Goal: Information Seeking & Learning: Learn about a topic

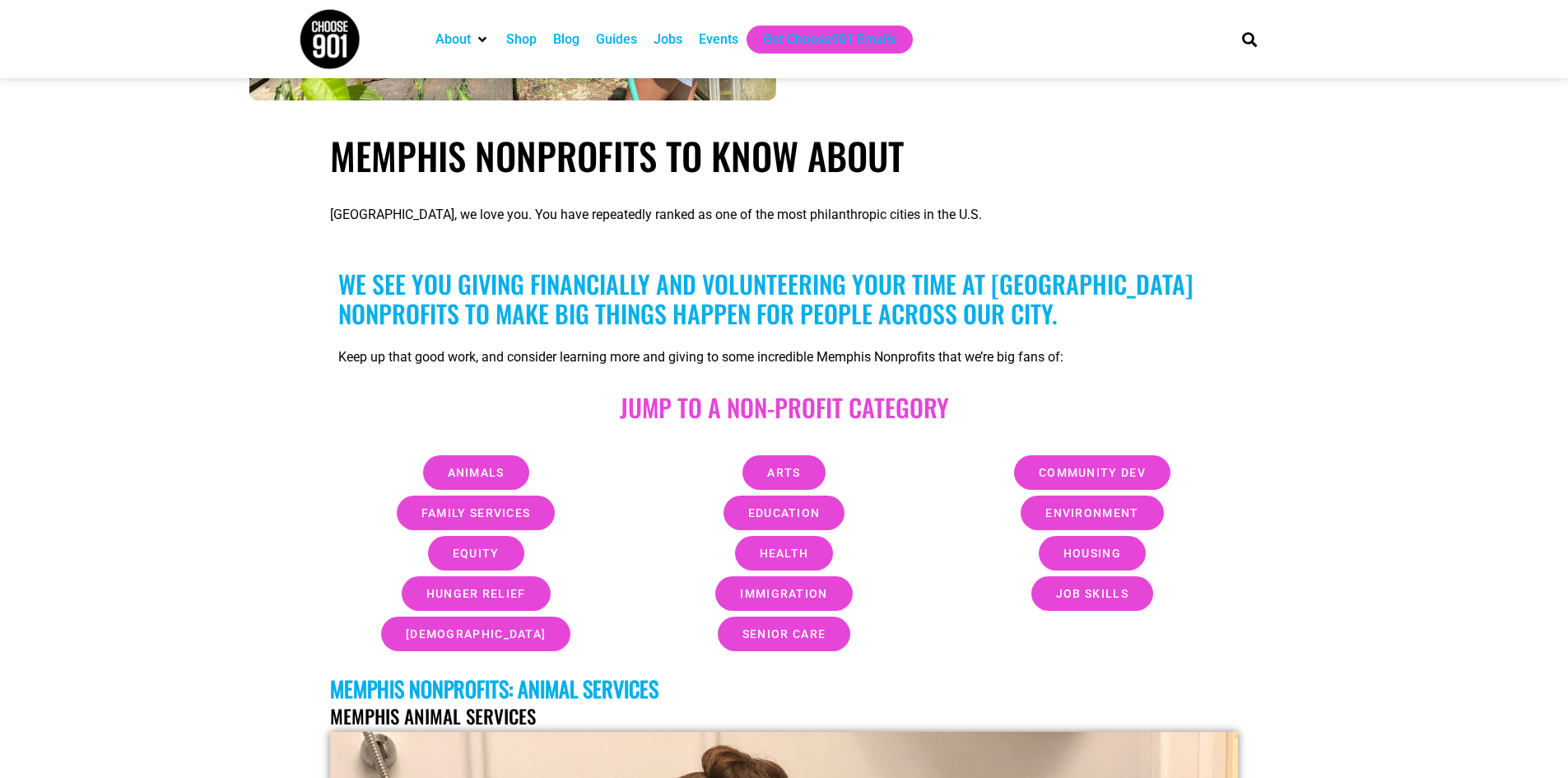
scroll to position [412, 0]
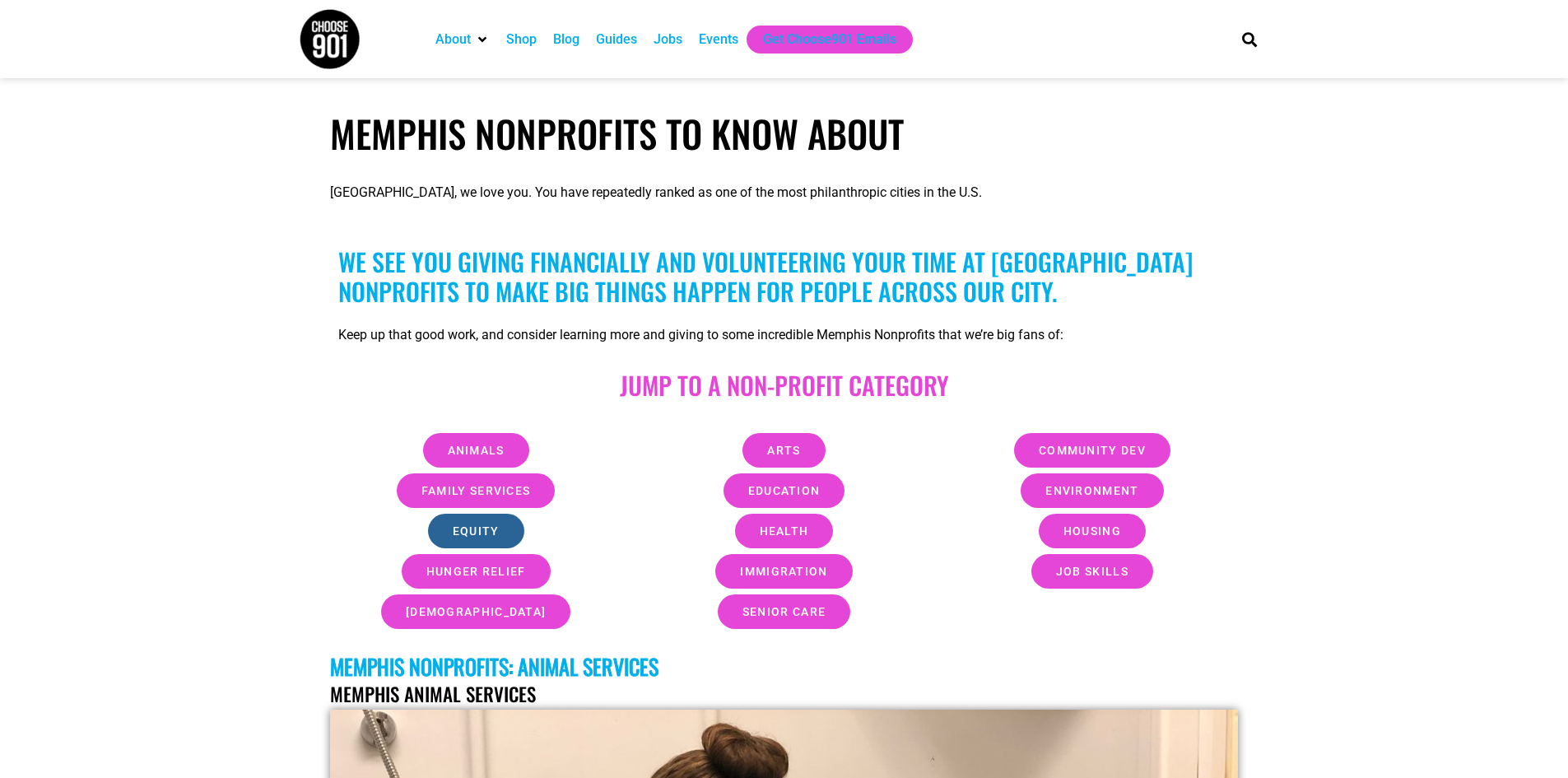
click at [469, 534] on span "Equity" at bounding box center [476, 530] width 47 height 11
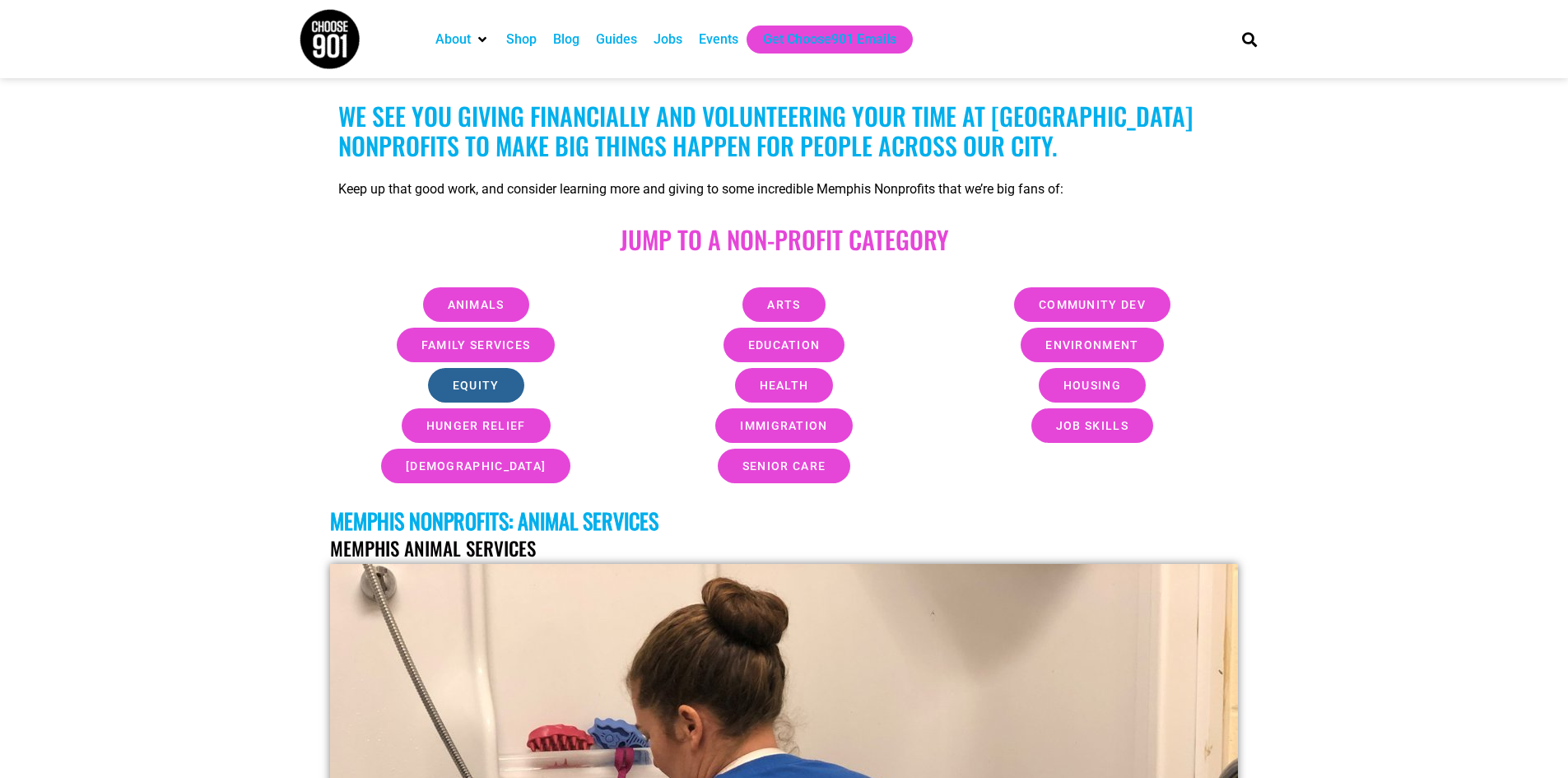
scroll to position [577, 0]
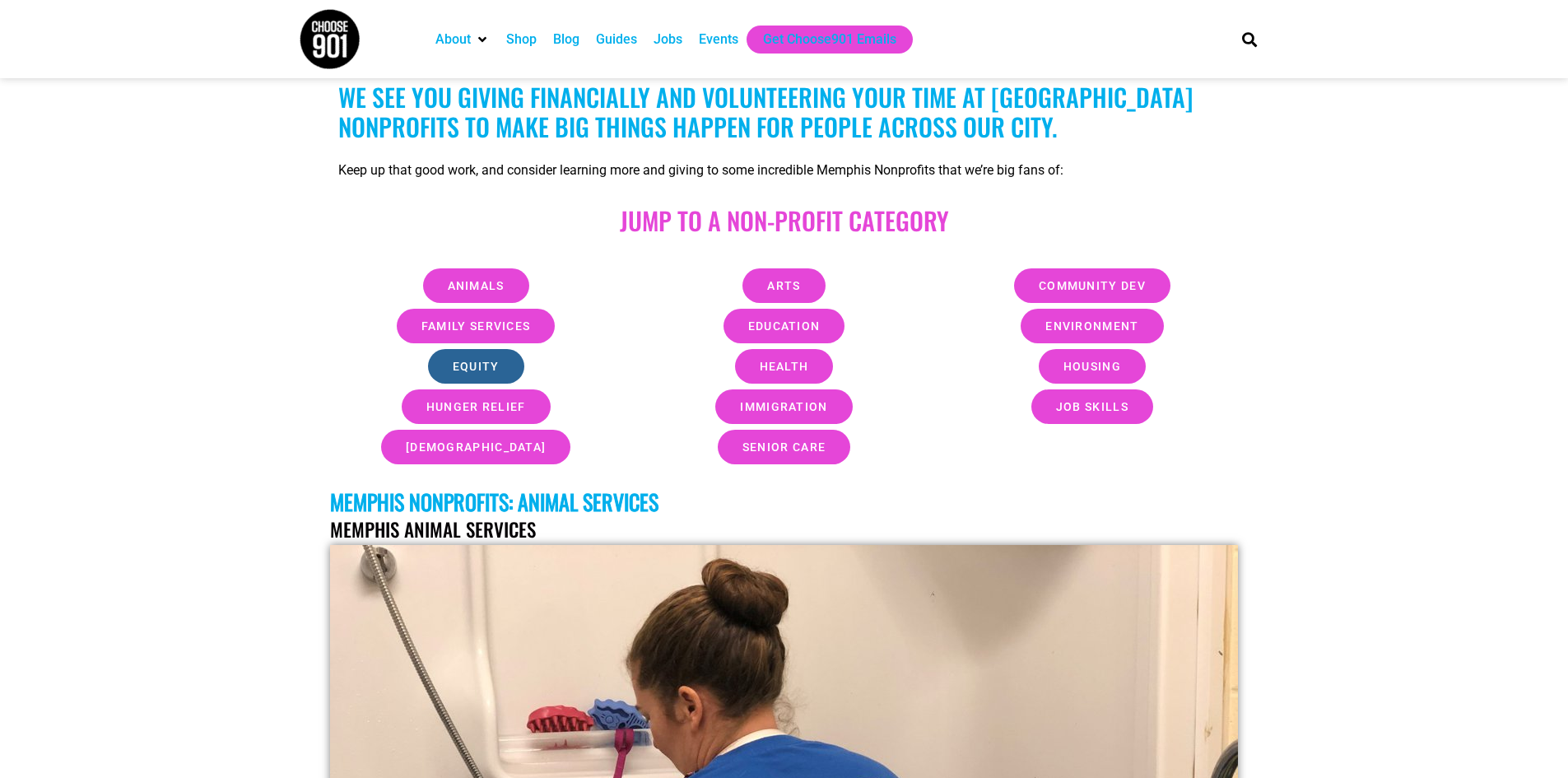
click at [468, 364] on span "Equity" at bounding box center [476, 366] width 47 height 11
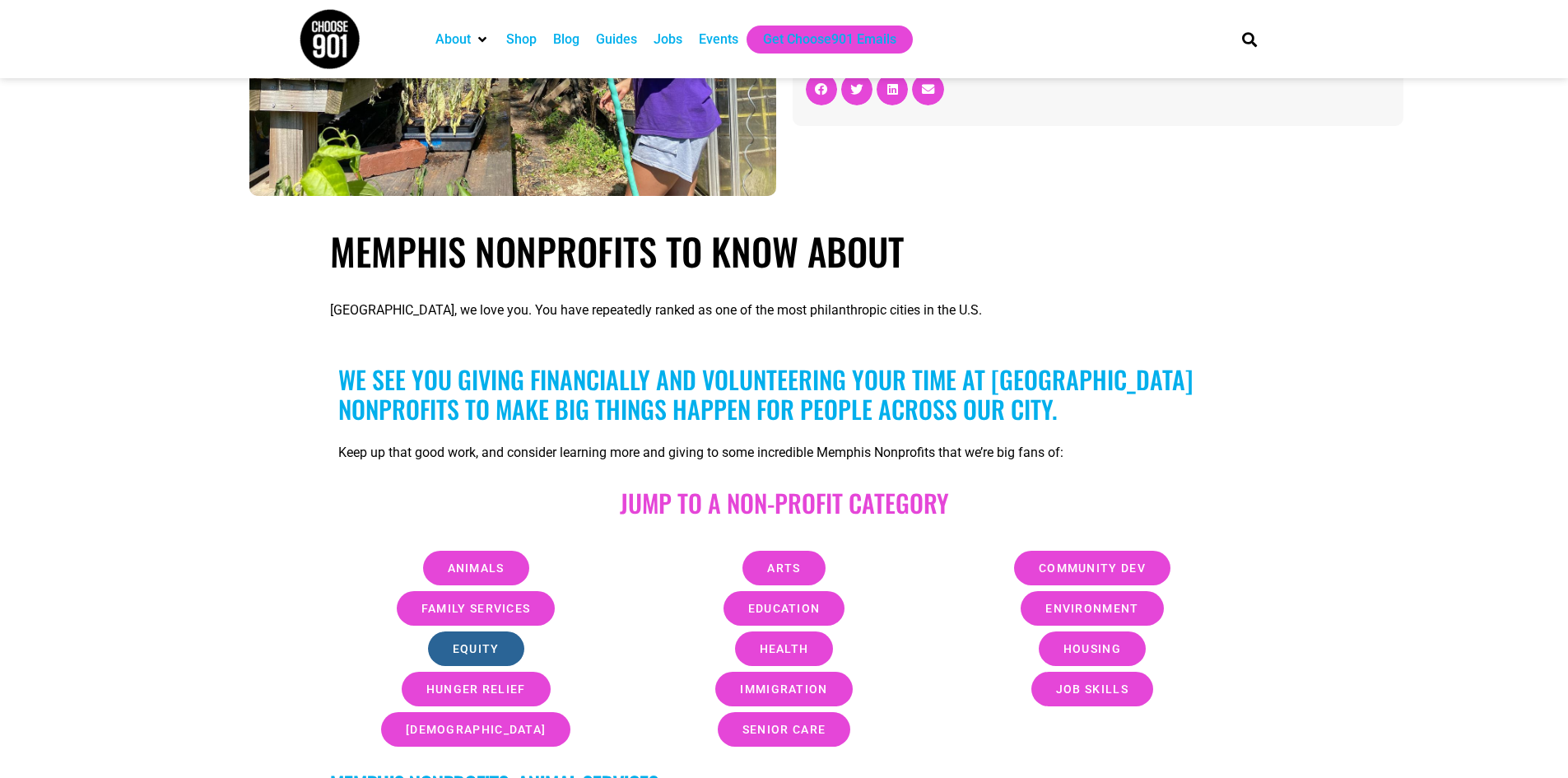
scroll to position [247, 0]
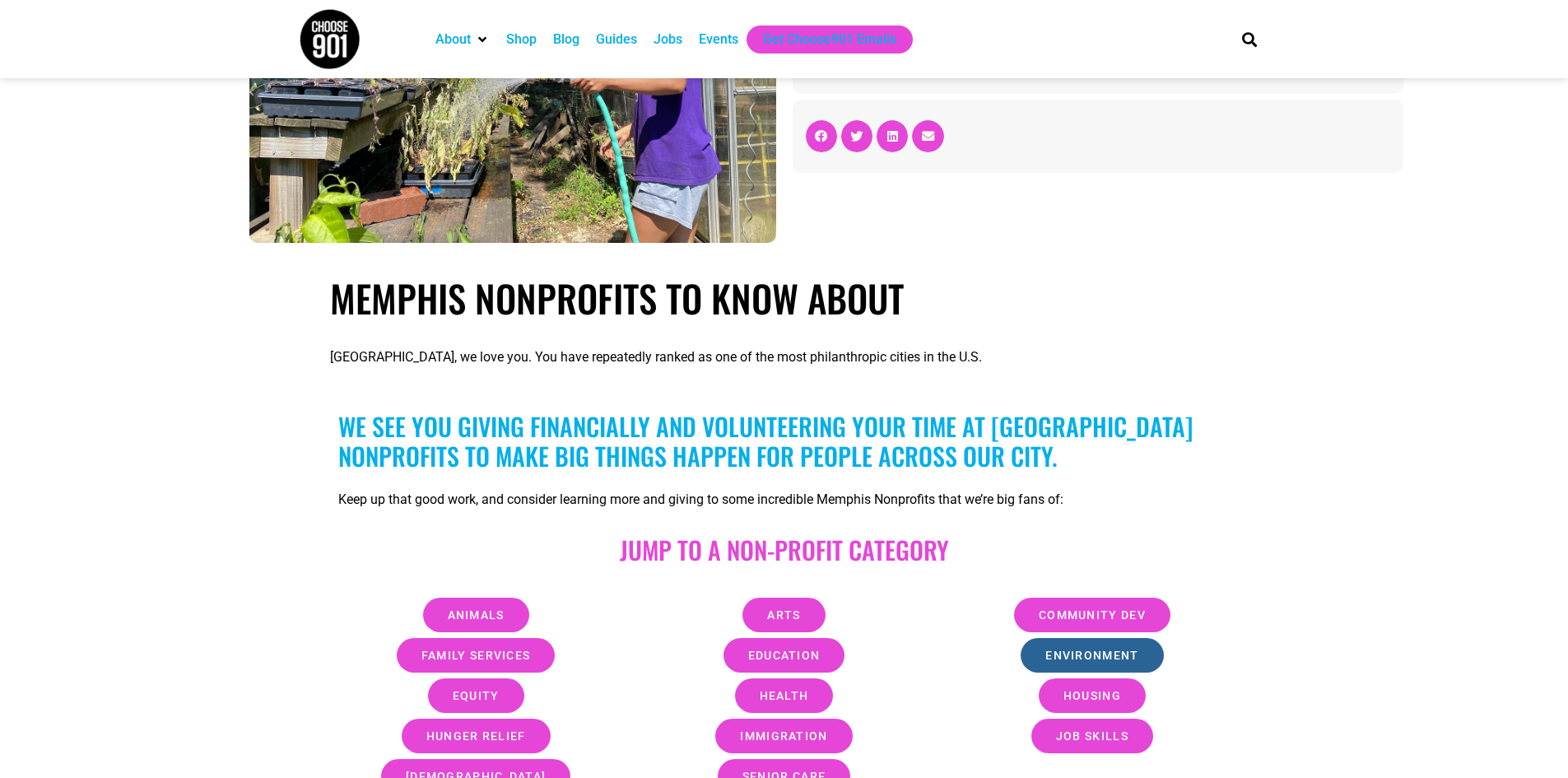
click at [1118, 652] on span "Environment" at bounding box center [1092, 655] width 93 height 11
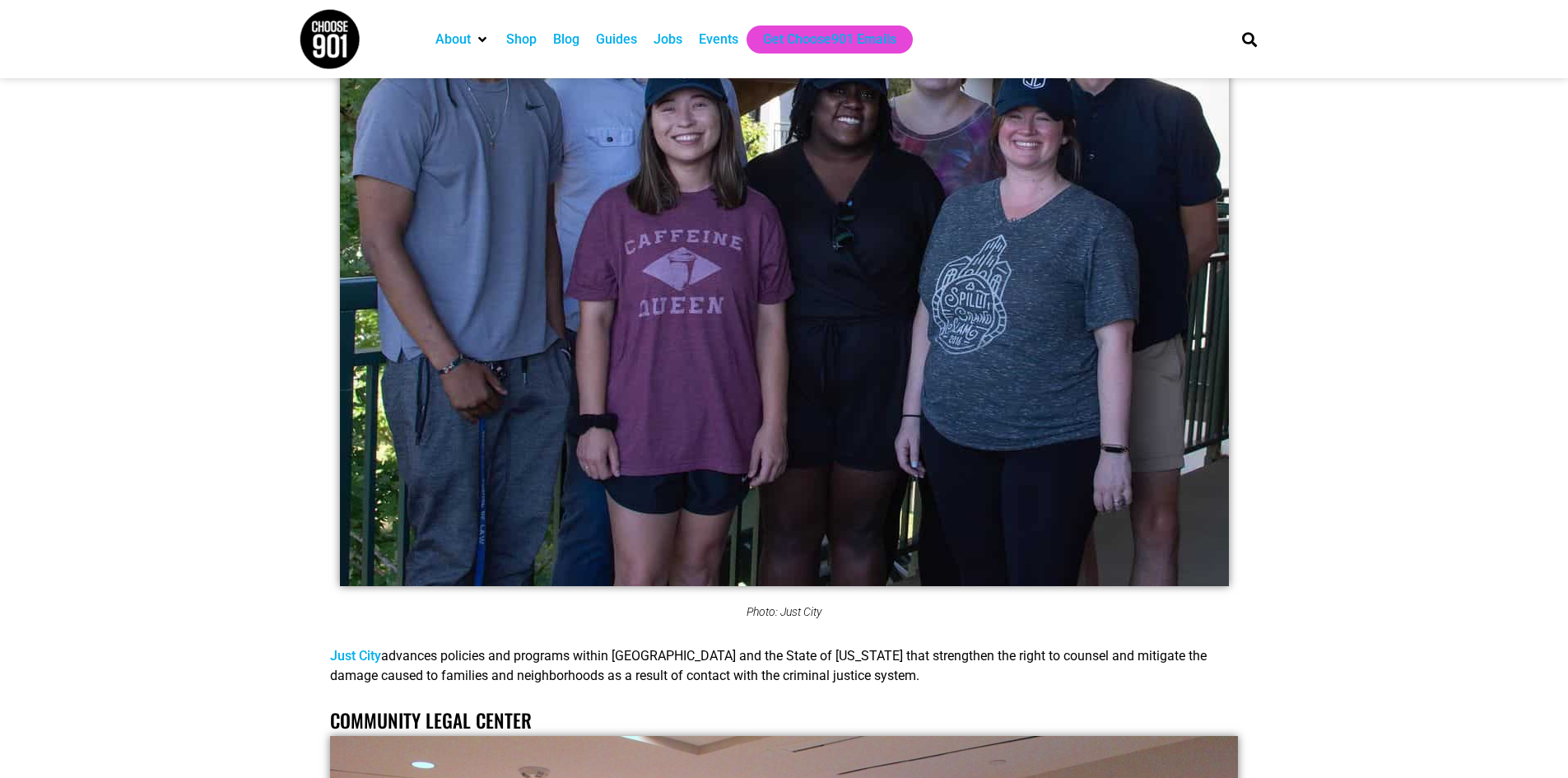
scroll to position [18390, 0]
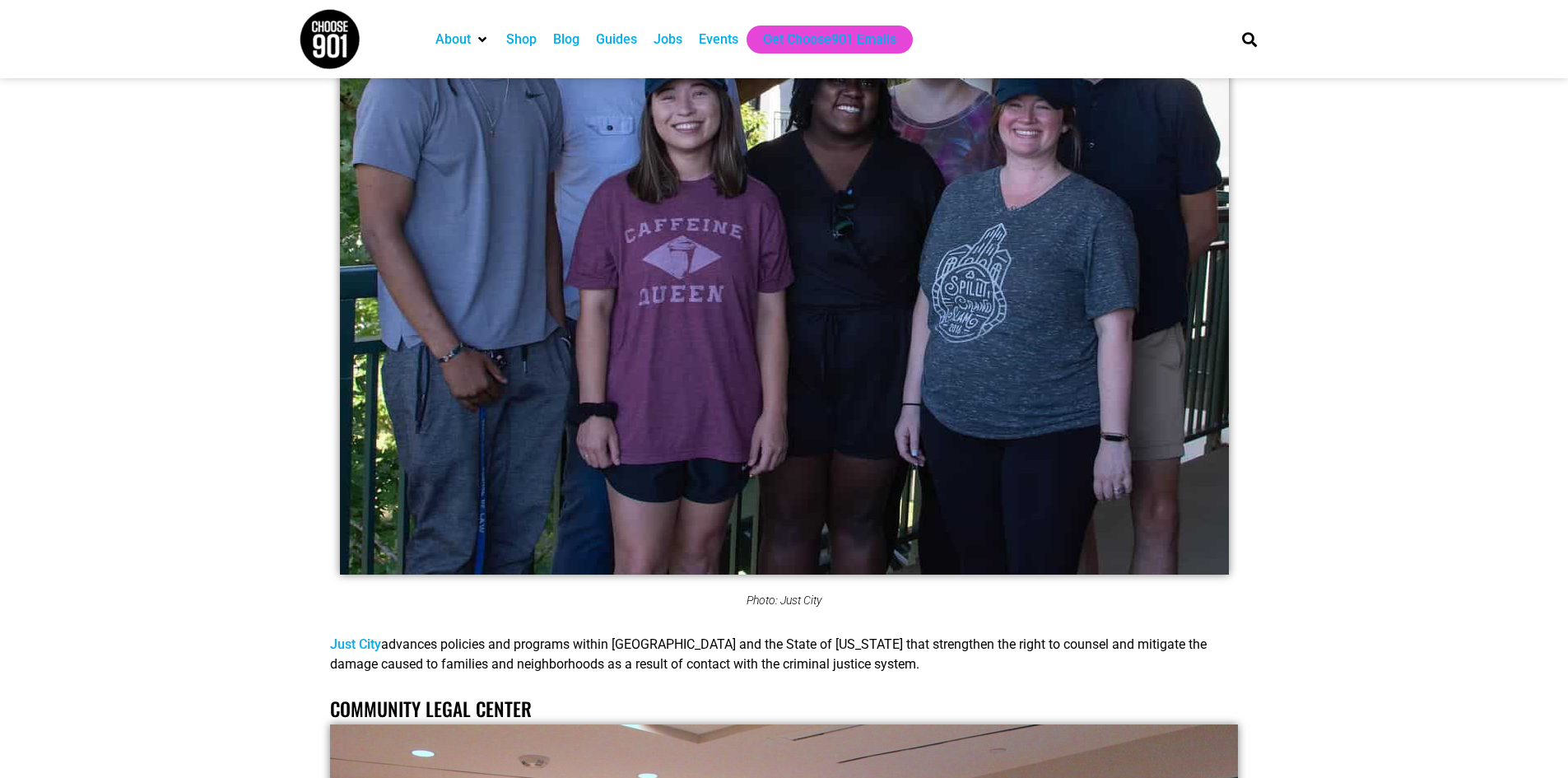
click at [360, 636] on link "Just City" at bounding box center [355, 644] width 51 height 15
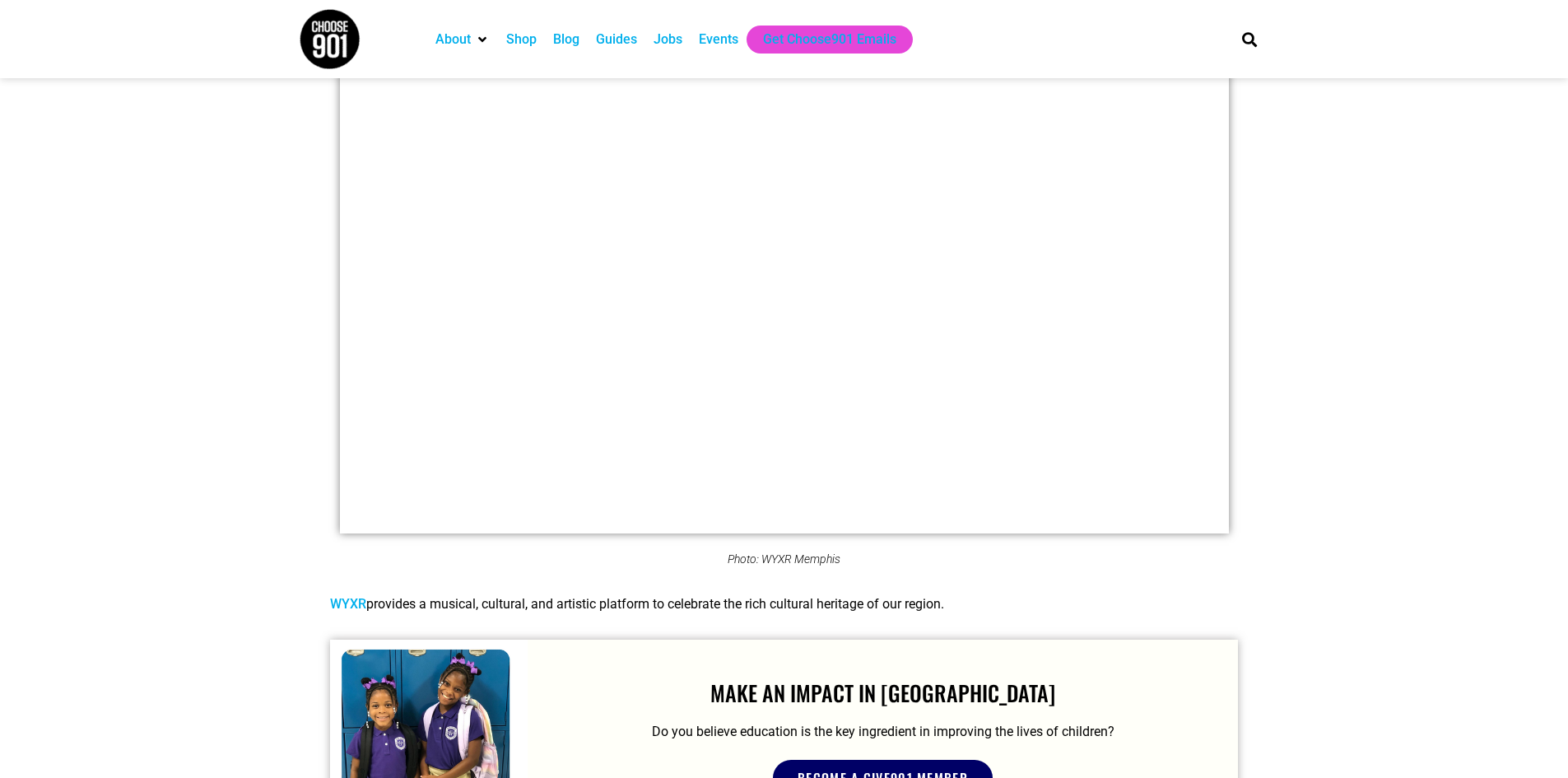
scroll to position [22343, 0]
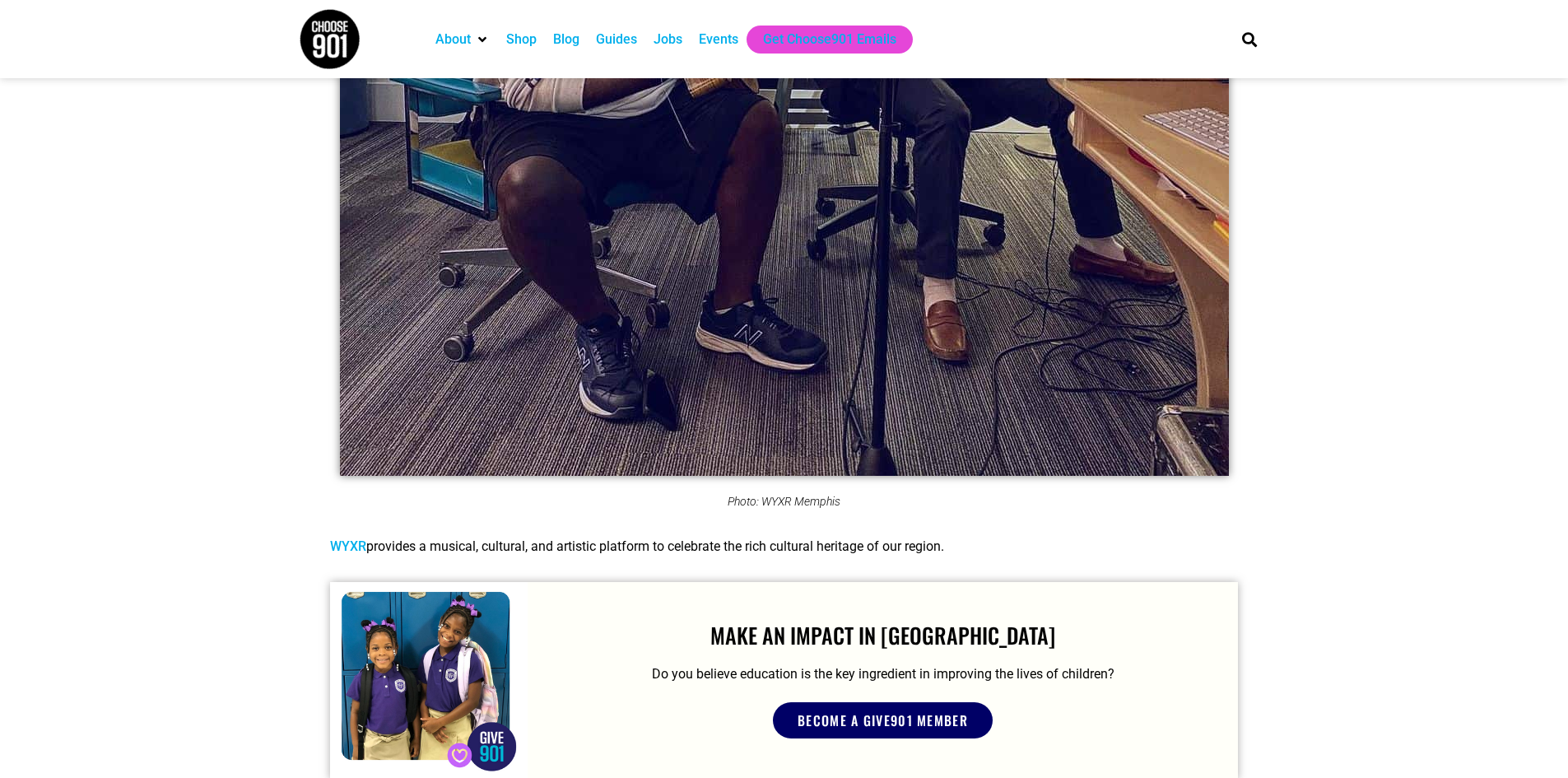
click at [357, 538] on link "WYXR" at bounding box center [348, 546] width 36 height 15
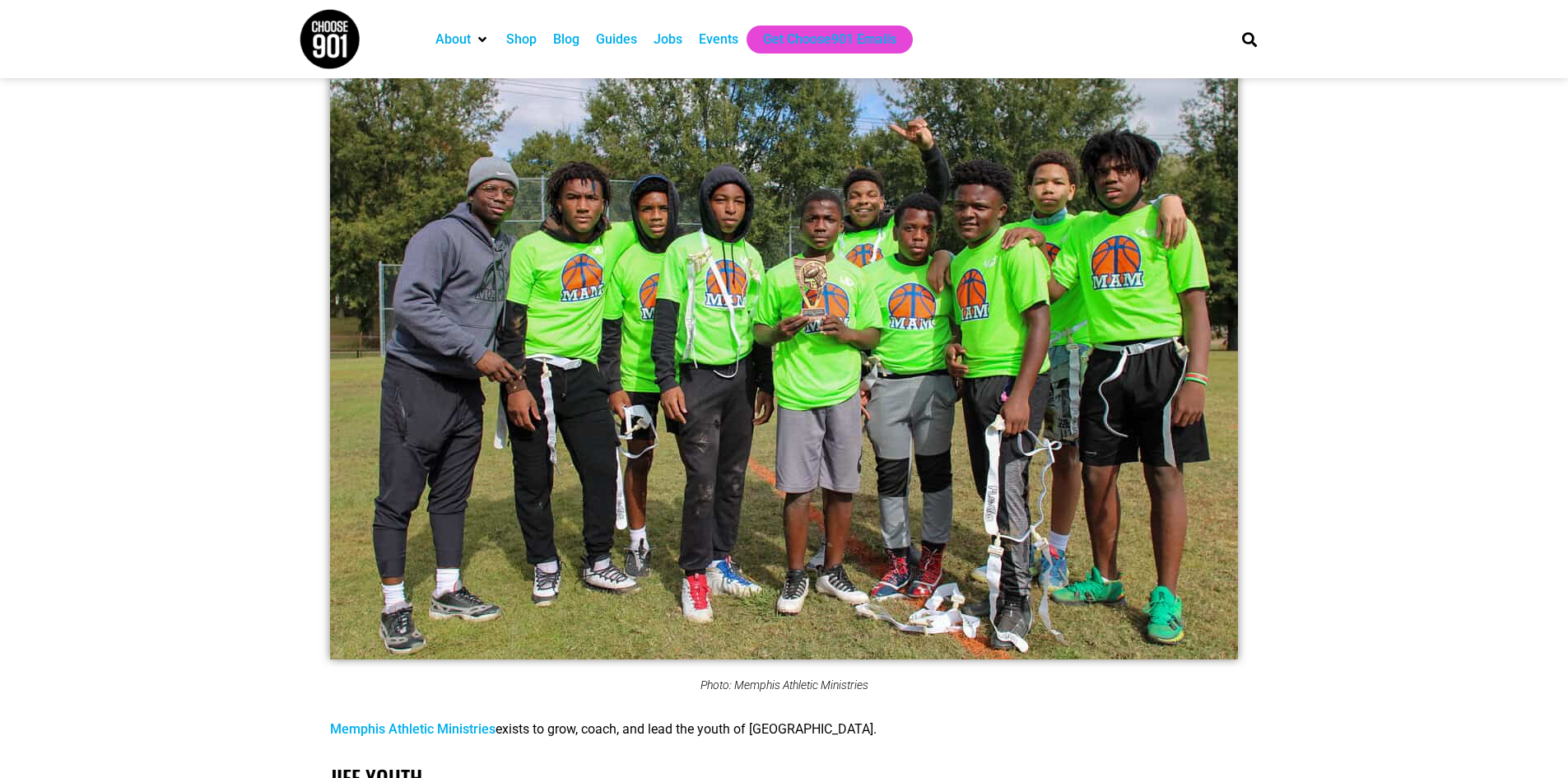
scroll to position [23166, 0]
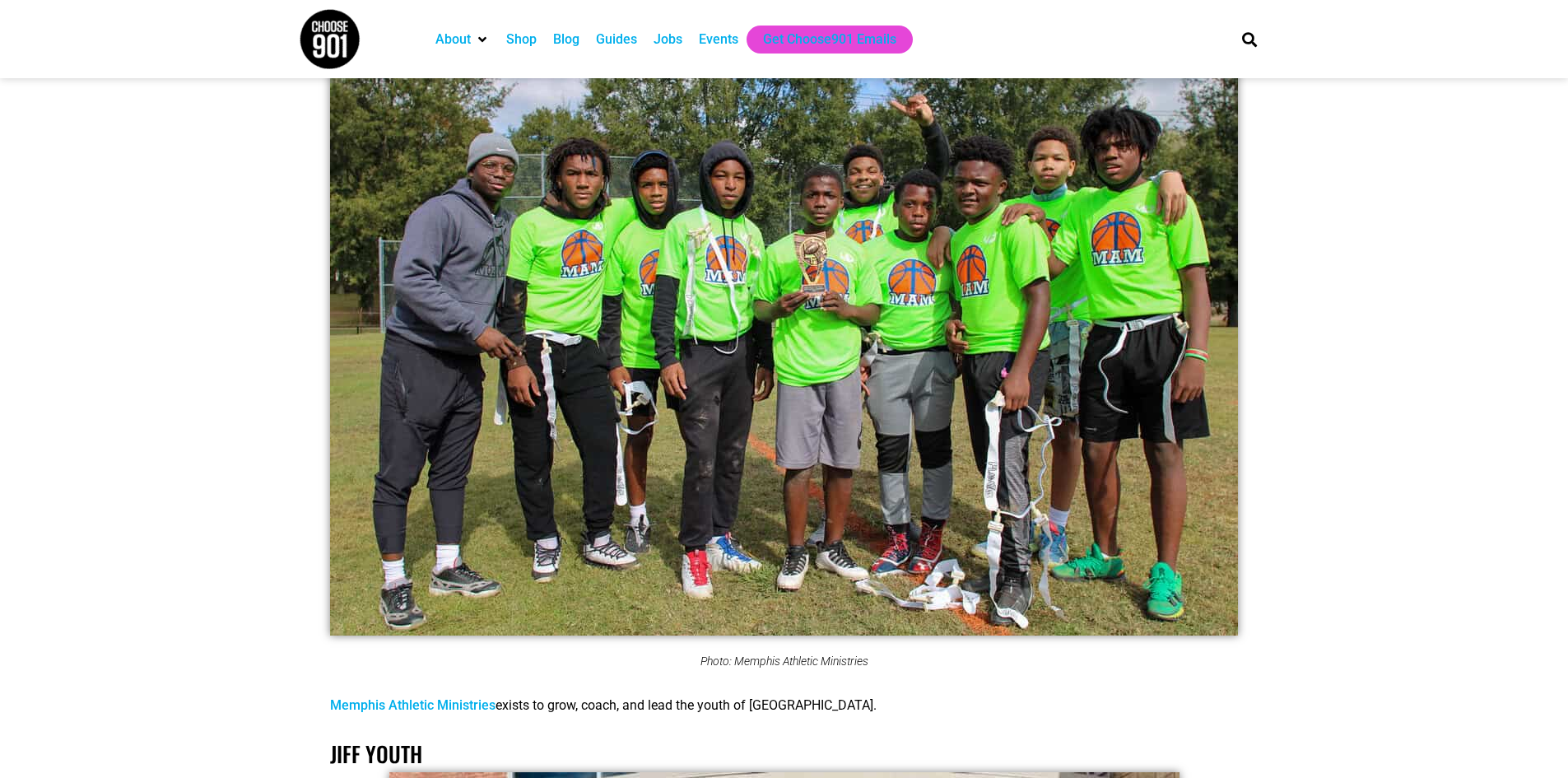
click at [404, 697] on link "Memphis Athletic Ministries" at bounding box center [412, 705] width 166 height 15
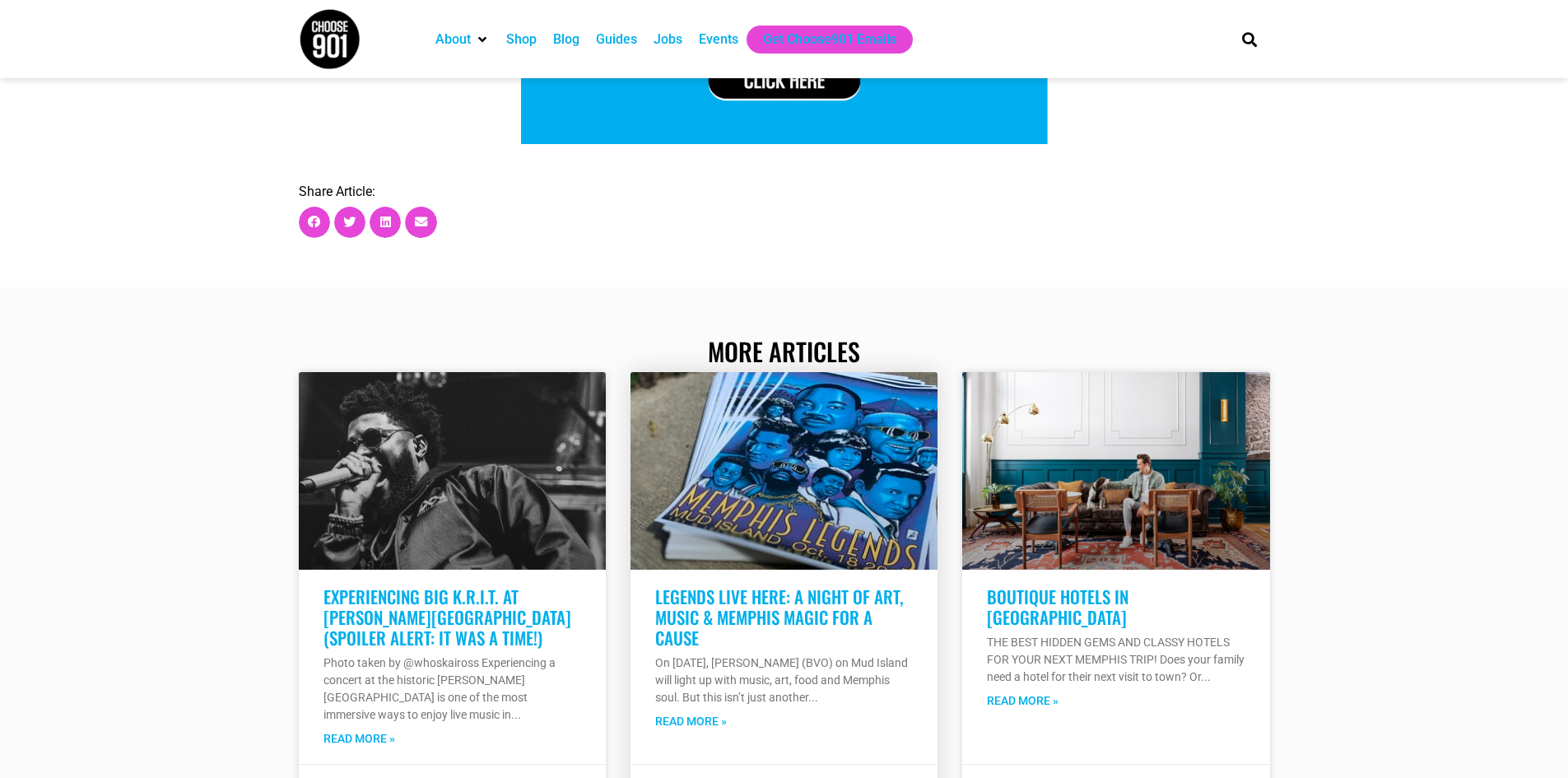
scroll to position [43754, 0]
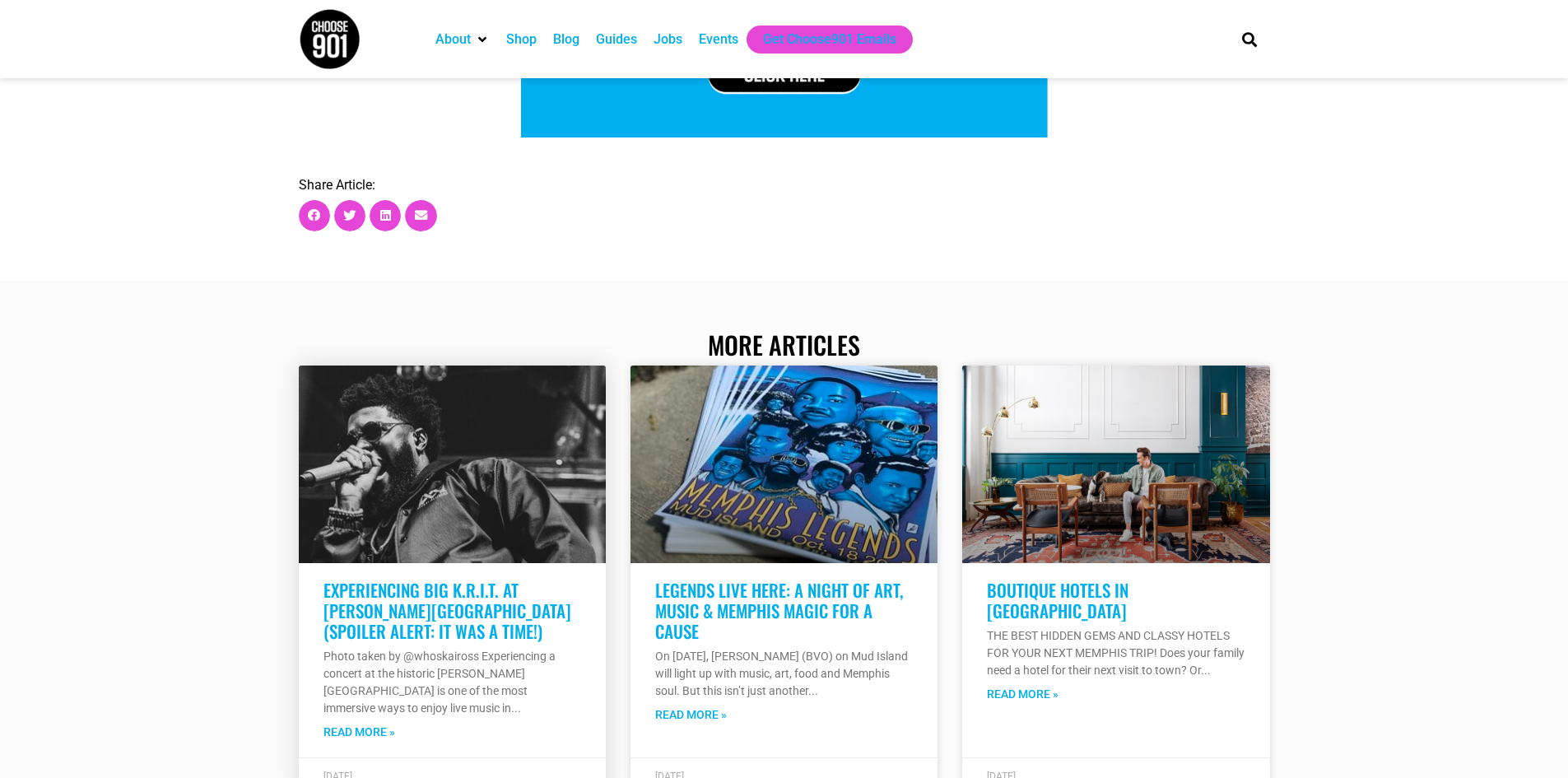
click at [394, 578] on link "Experiencing Big K.R.I.T. at [PERSON_NAME][GEOGRAPHIC_DATA] (Spoiler Alert: It …" at bounding box center [447, 611] width 247 height 67
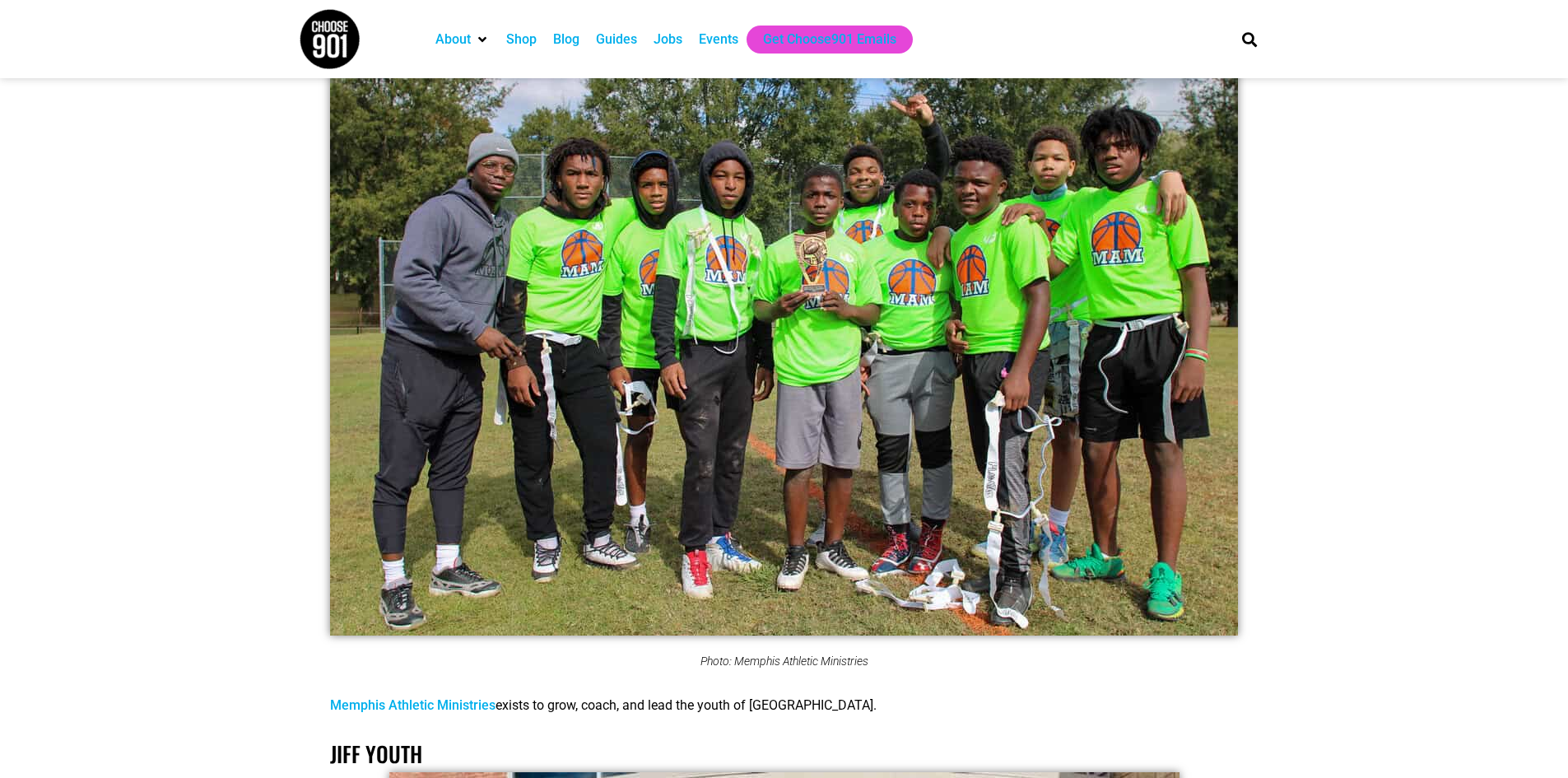
scroll to position [23085, 0]
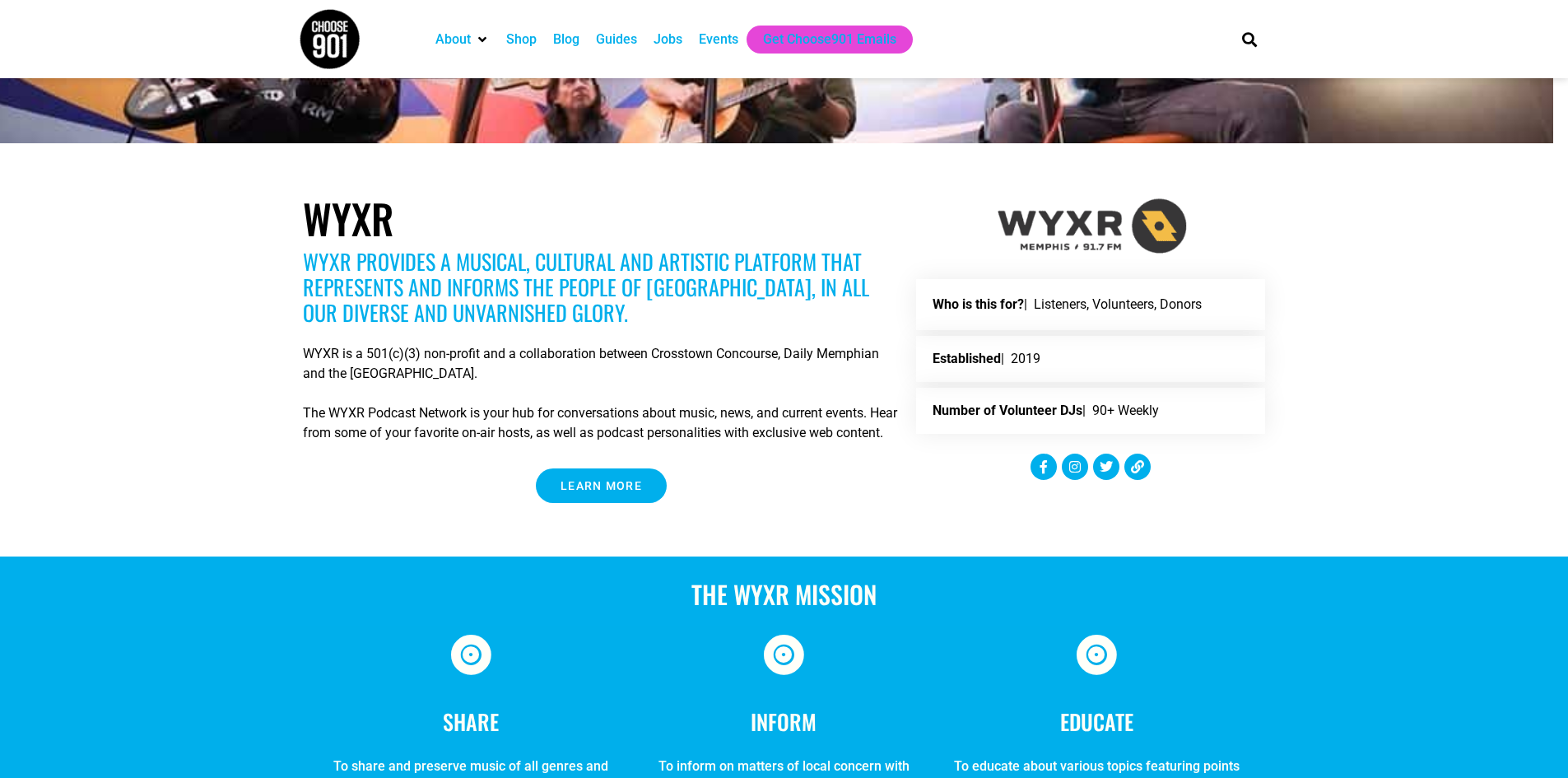
scroll to position [412, 0]
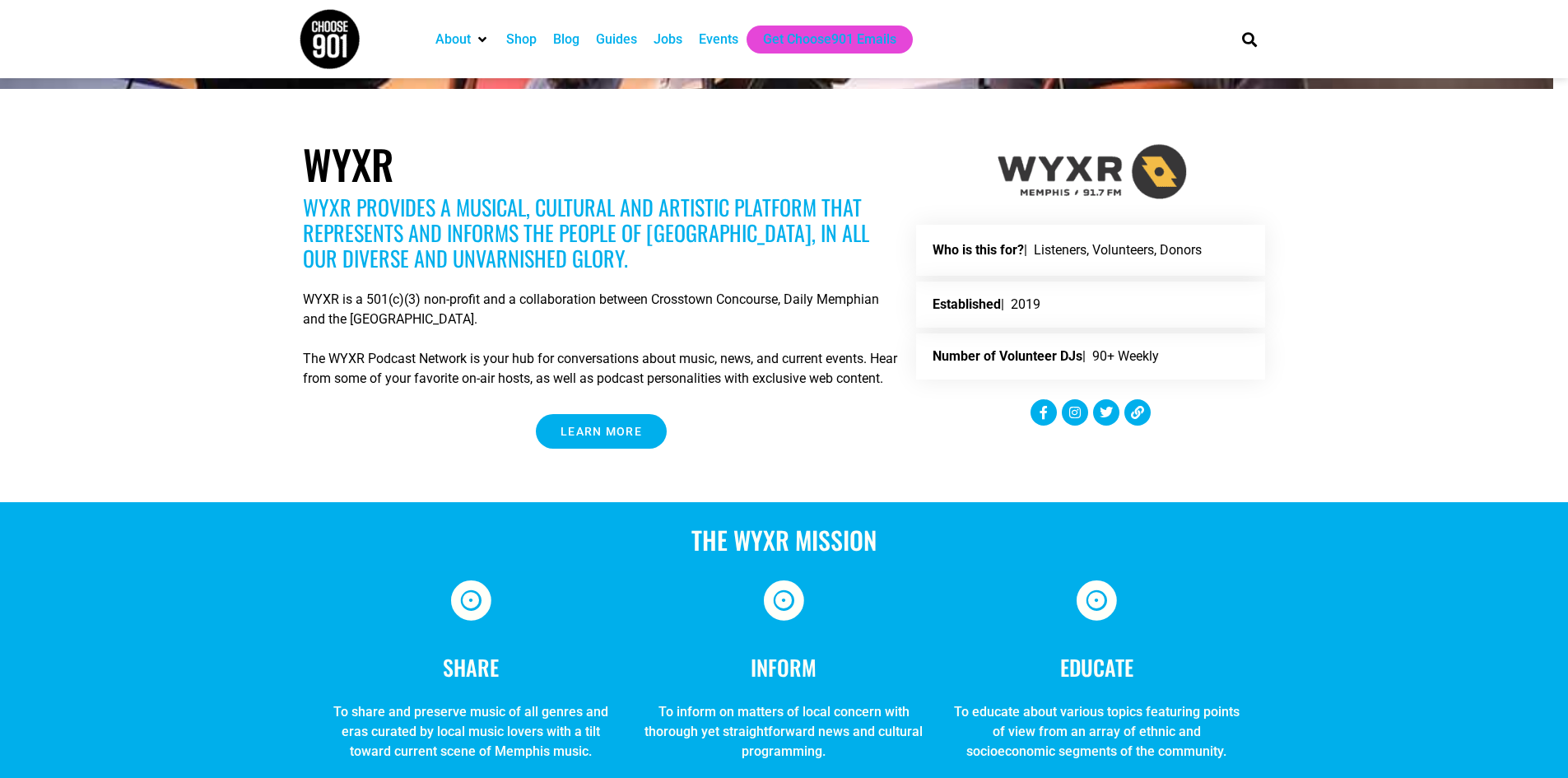
click at [590, 415] on link "Learn More" at bounding box center [601, 432] width 131 height 34
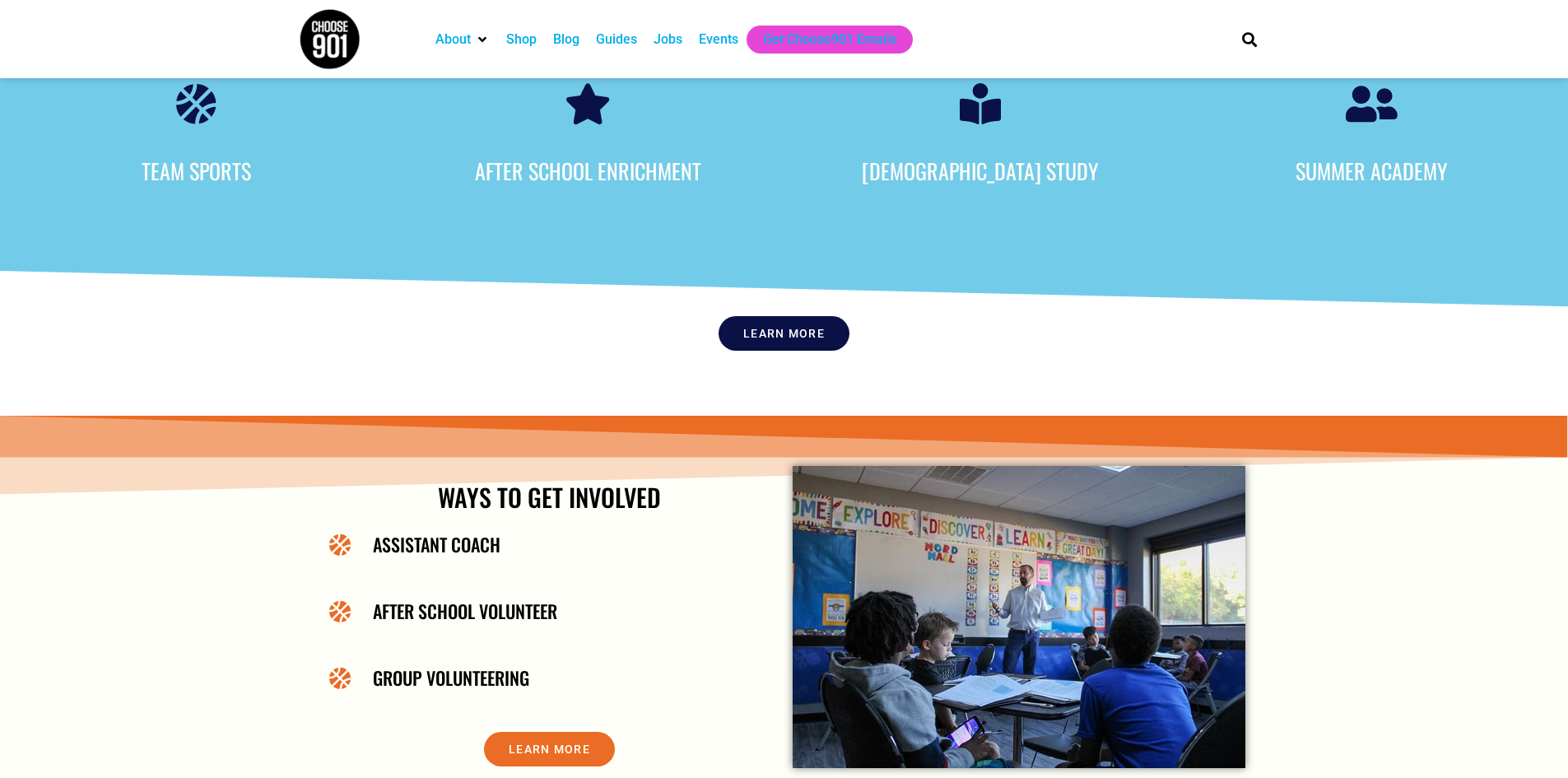
scroll to position [1235, 0]
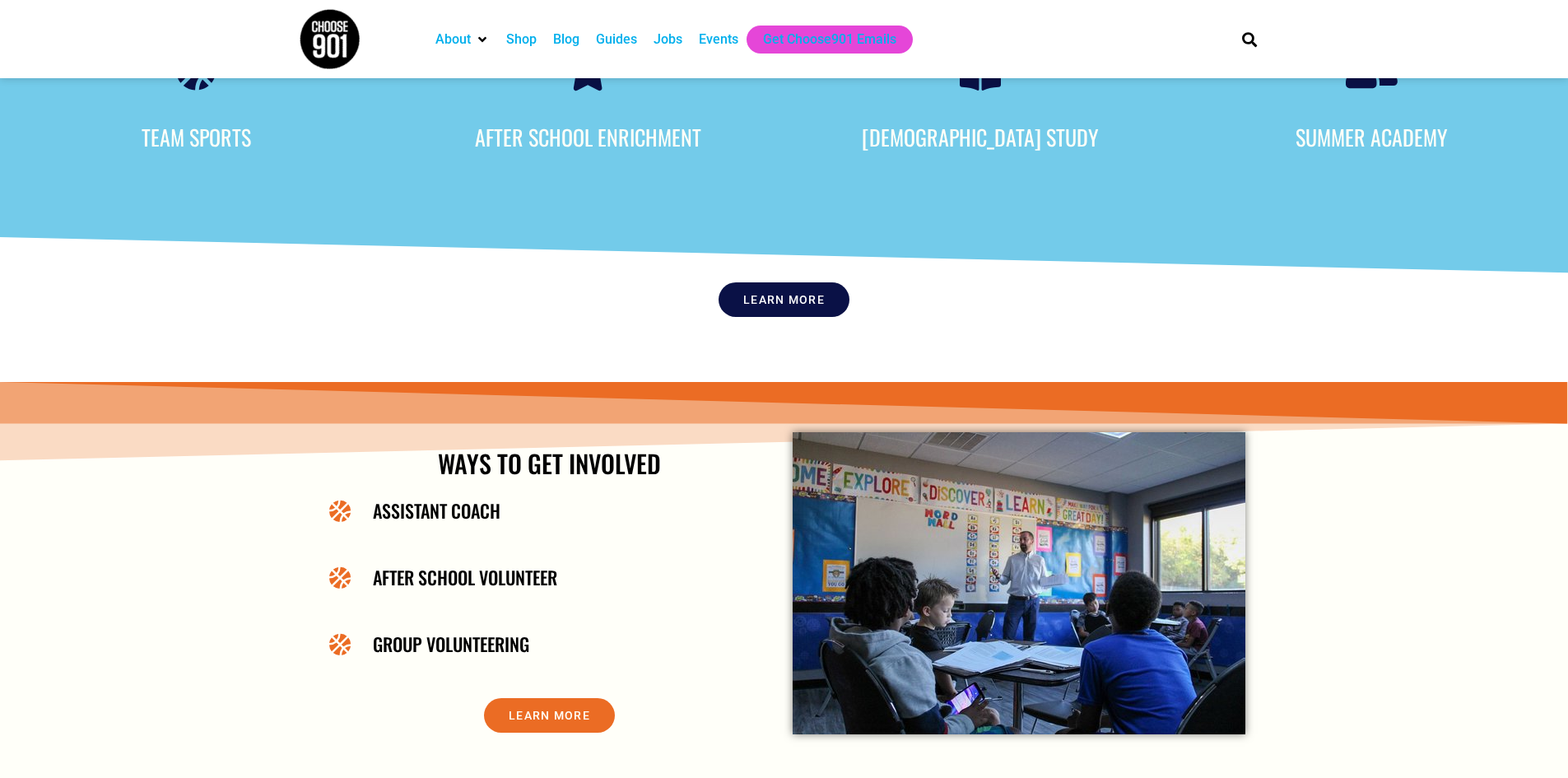
click at [558, 718] on span "Learn More" at bounding box center [549, 715] width 82 height 11
